Goal: Navigation & Orientation: Find specific page/section

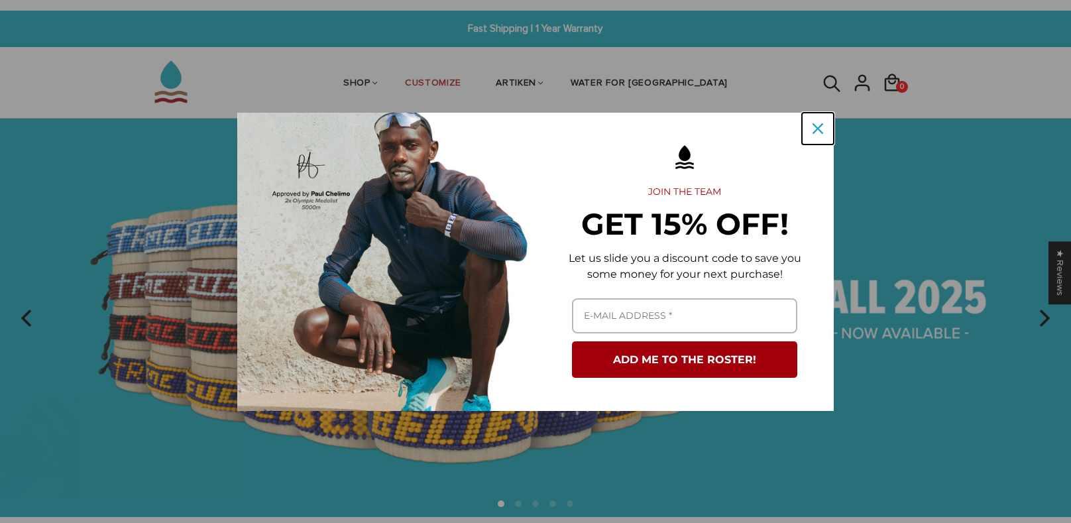
click at [821, 123] on icon "close icon" at bounding box center [818, 128] width 11 height 11
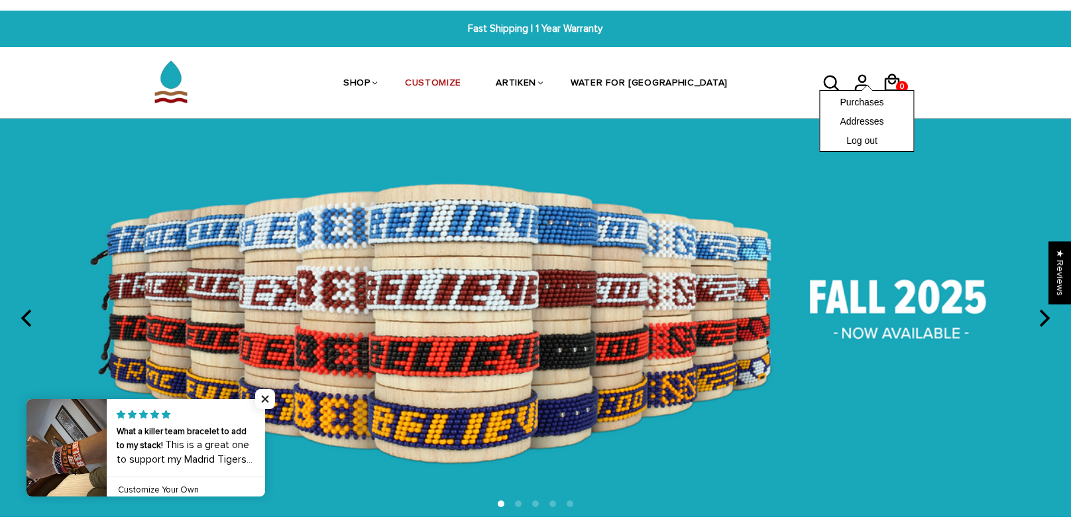
click at [886, 90] on div "Purchases Addresses Log out" at bounding box center [866, 121] width 95 height 62
click at [896, 90] on div "Purchases Addresses Log out" at bounding box center [866, 121] width 95 height 62
click at [892, 83] on icon at bounding box center [892, 83] width 20 height 32
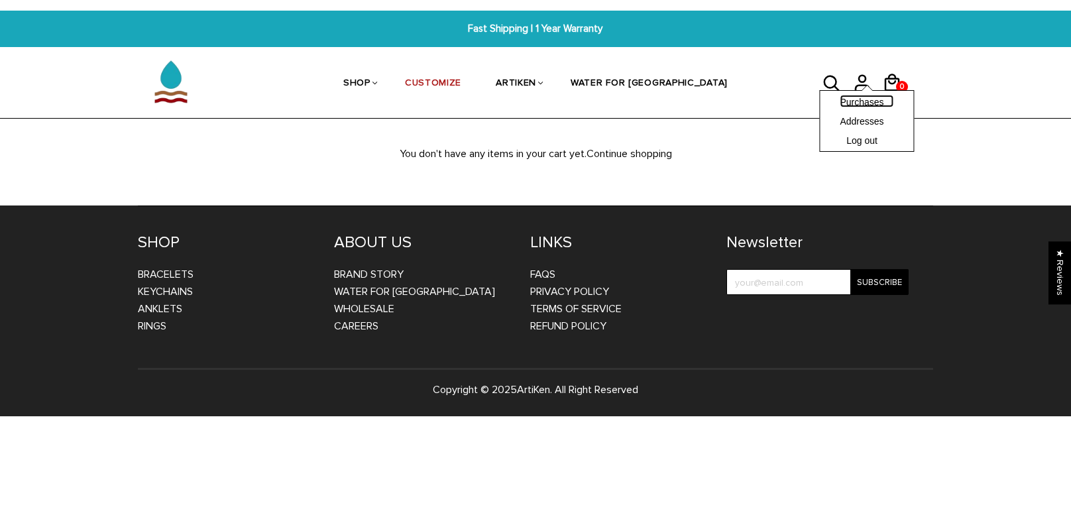
click at [879, 103] on link "Purchases" at bounding box center [867, 101] width 54 height 13
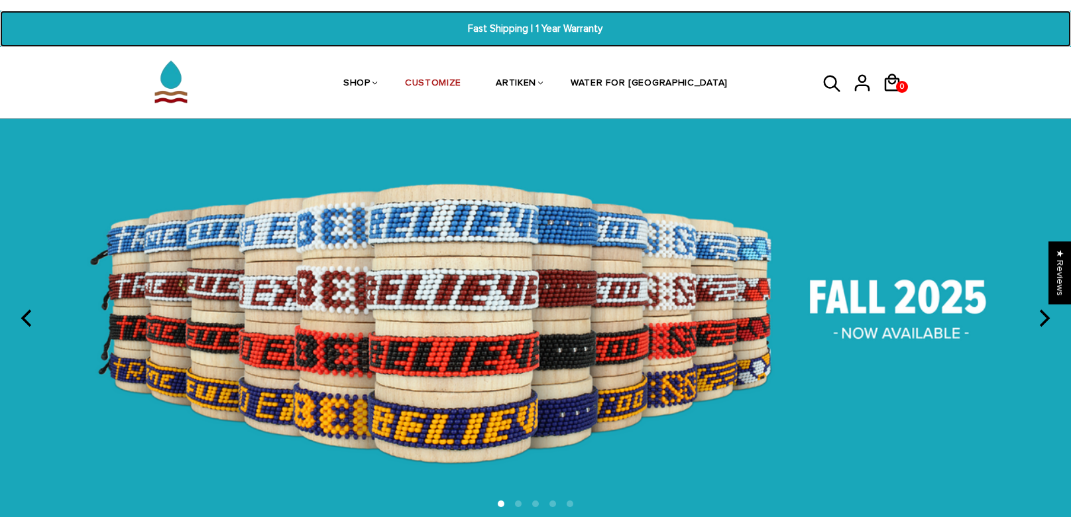
click at [567, 29] on span "Fast Shipping | 1 Year Warranty" at bounding box center [535, 28] width 412 height 15
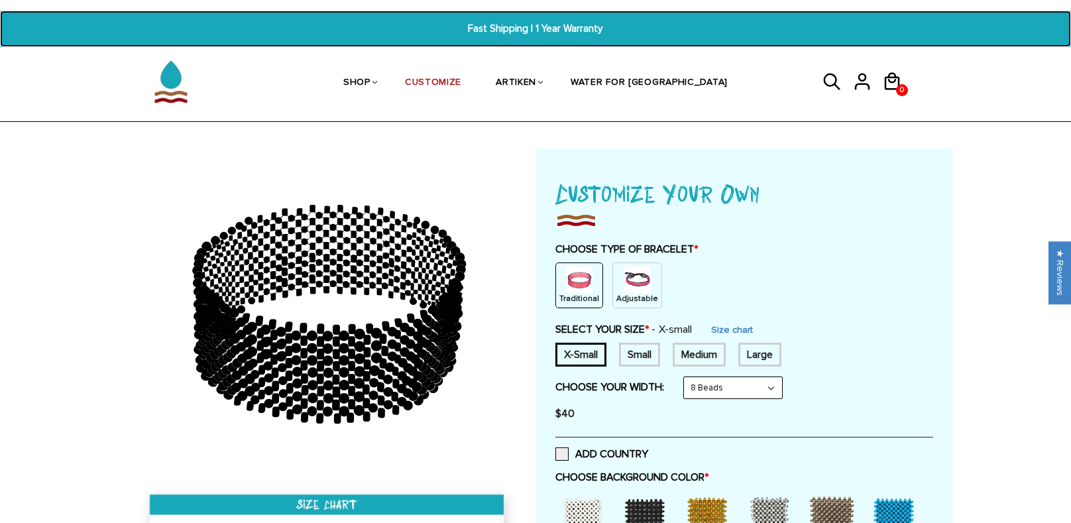
click at [577, 23] on span "Fast Shipping | 1 Year Warranty" at bounding box center [535, 28] width 412 height 15
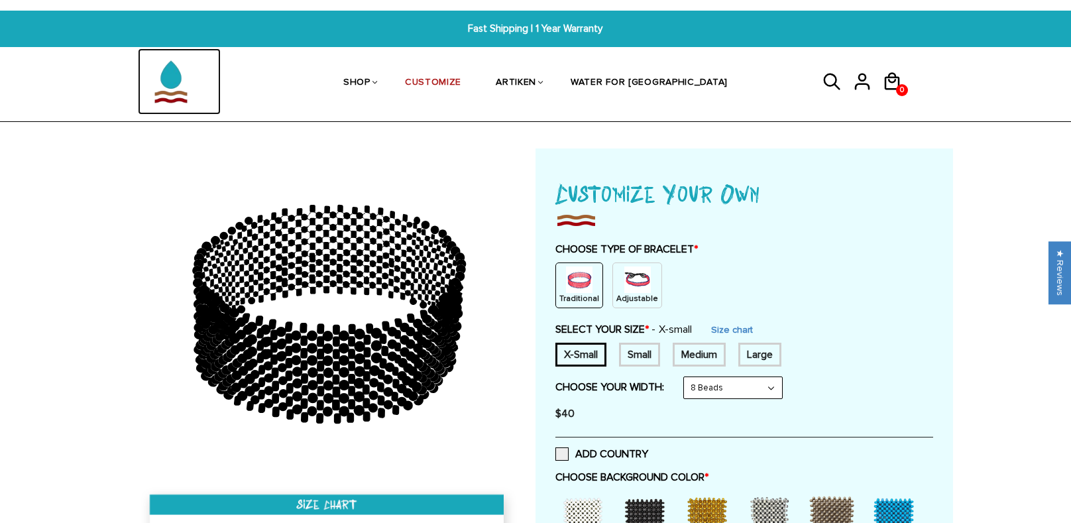
click at [159, 76] on img at bounding box center [171, 81] width 66 height 66
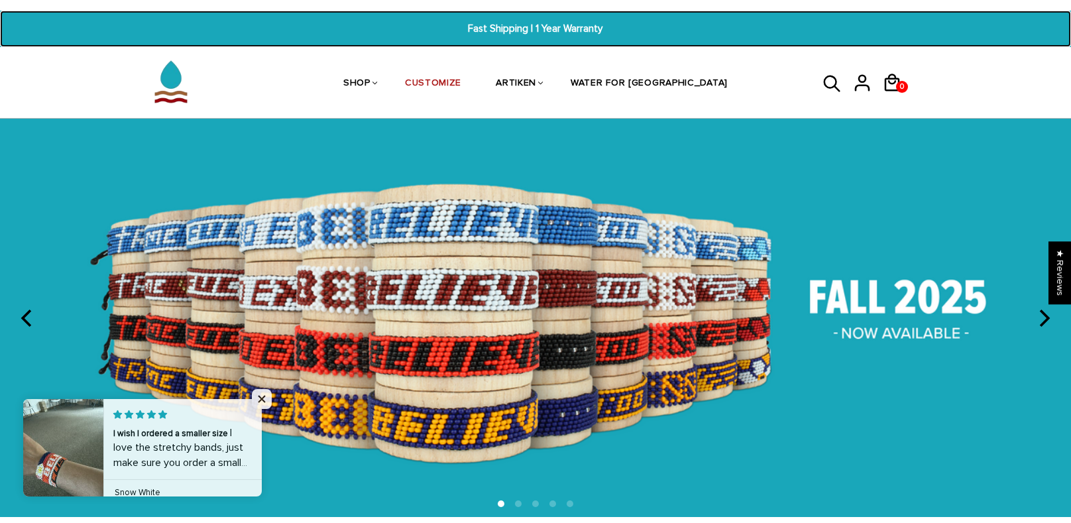
click at [581, 27] on span "Fast Shipping | 1 Year Warranty" at bounding box center [535, 28] width 412 height 15
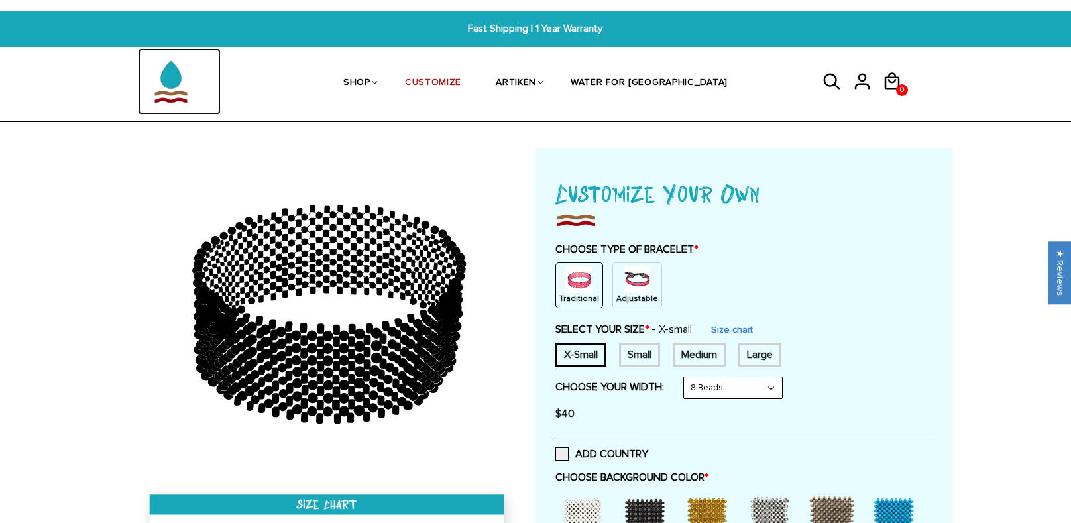
click at [165, 101] on img at bounding box center [171, 81] width 66 height 66
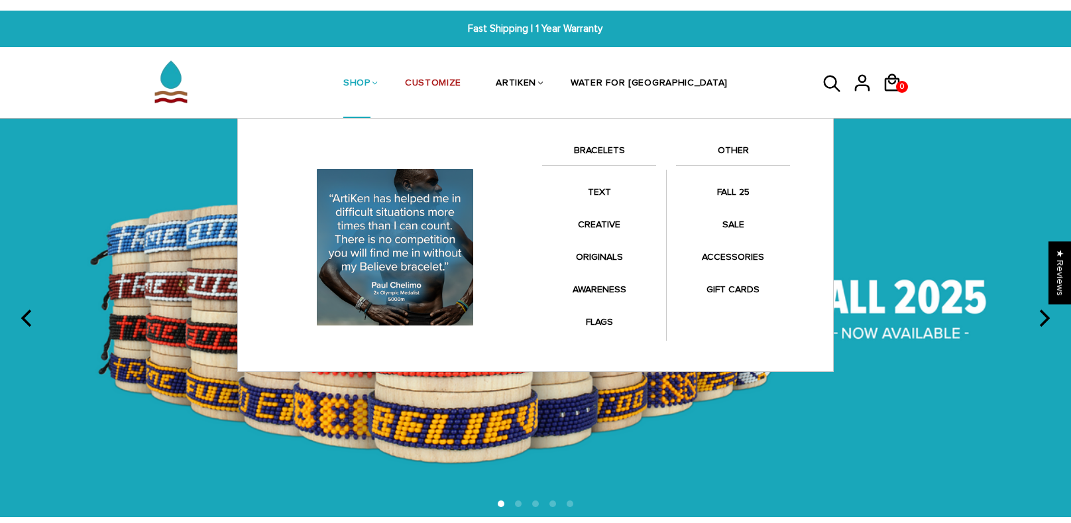
click at [371, 78] on link "SHOP" at bounding box center [356, 84] width 27 height 70
